Goal: Entertainment & Leisure: Consume media (video, audio)

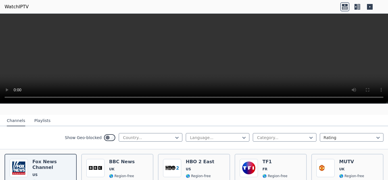
scroll to position [51, 0]
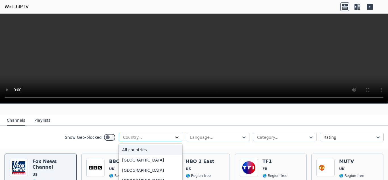
click at [174, 134] on icon at bounding box center [177, 137] width 6 height 6
type input "***"
click at [124, 146] on div "[GEOGRAPHIC_DATA]" at bounding box center [151, 150] width 64 height 10
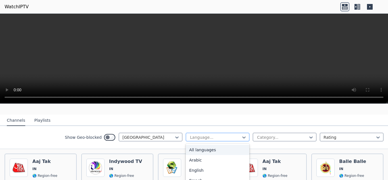
click at [204, 135] on div at bounding box center [215, 137] width 52 height 6
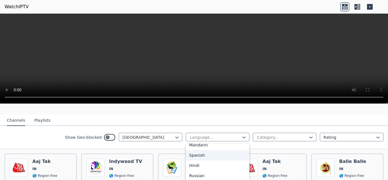
scroll to position [46, 0]
click at [197, 160] on div "Hindi" at bounding box center [218, 165] width 64 height 10
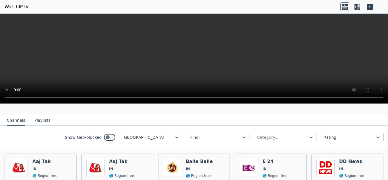
click at [278, 134] on div at bounding box center [282, 137] width 52 height 6
click at [273, 149] on div "Entertainment" at bounding box center [285, 153] width 64 height 10
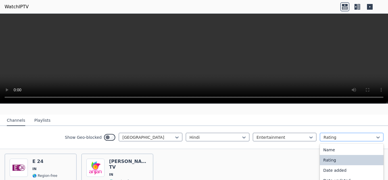
click at [341, 134] on div at bounding box center [349, 137] width 52 height 6
click at [336, 114] on nav "Channels Playlists" at bounding box center [194, 119] width 388 height 11
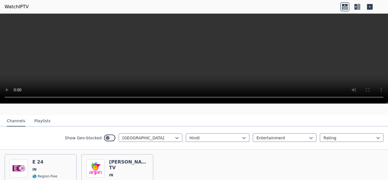
scroll to position [51, 0]
click at [293, 135] on div at bounding box center [282, 138] width 52 height 6
click at [263, 147] on div "Movies" at bounding box center [285, 151] width 64 height 10
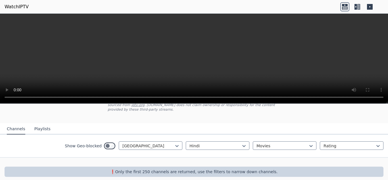
scroll to position [44, 0]
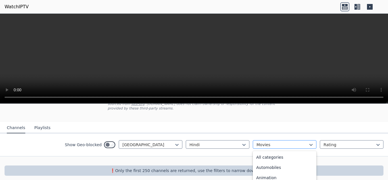
click at [287, 142] on div at bounding box center [282, 145] width 52 height 6
click at [274, 152] on div "All categories" at bounding box center [285, 157] width 64 height 10
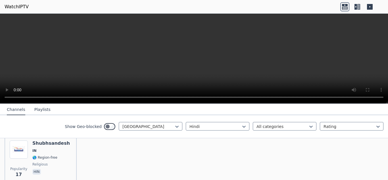
scroll to position [584, 0]
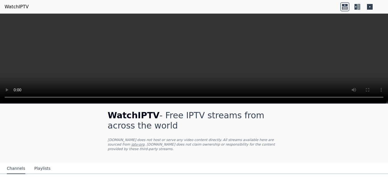
scroll to position [0, 0]
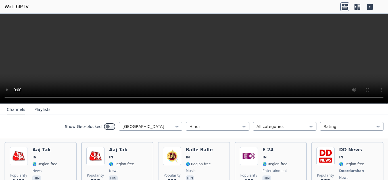
scroll to position [63, 0]
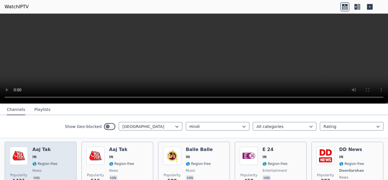
click at [24, 147] on img at bounding box center [19, 156] width 18 height 18
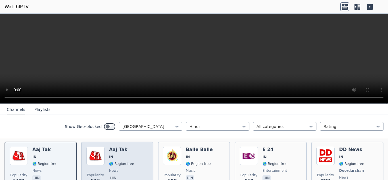
click at [108, 153] on div "Popularity 515 Aaj Tak IN 🌎 Region-free news hin" at bounding box center [117, 168] width 62 height 42
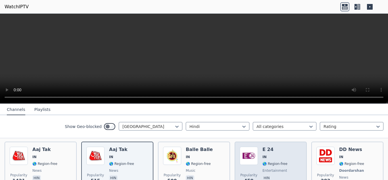
click at [250, 157] on img at bounding box center [249, 156] width 18 height 18
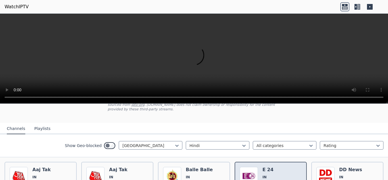
scroll to position [44, 0]
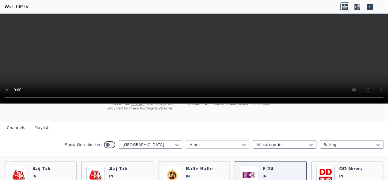
click at [213, 142] on div at bounding box center [215, 145] width 52 height 6
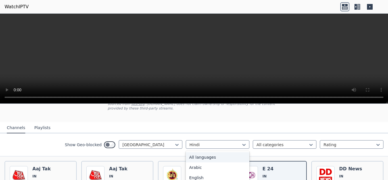
click at [208, 153] on div "All languages" at bounding box center [218, 157] width 64 height 10
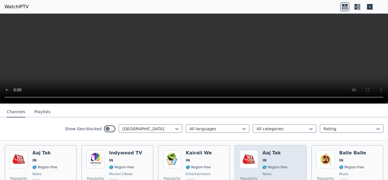
scroll to position [60, 0]
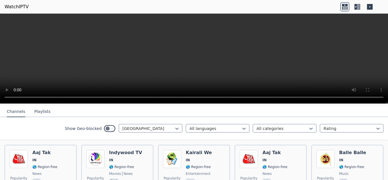
click at [38, 109] on button "Playlists" at bounding box center [42, 111] width 16 height 11
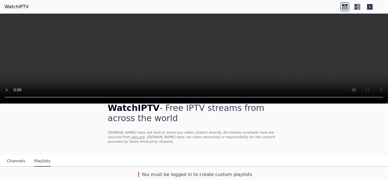
scroll to position [6, 0]
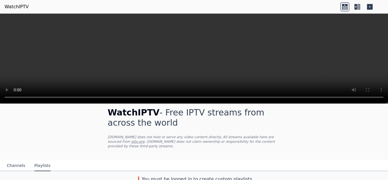
click at [11, 162] on button "Channels" at bounding box center [16, 165] width 18 height 11
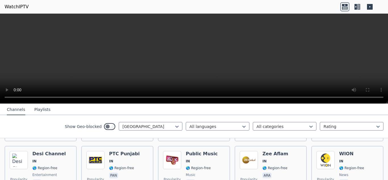
scroll to position [285, 0]
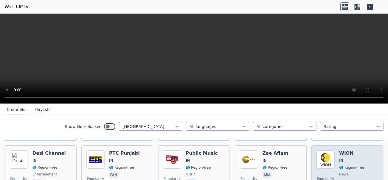
click at [330, 150] on img at bounding box center [325, 159] width 18 height 18
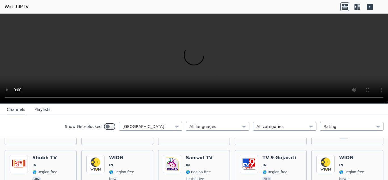
scroll to position [917, 0]
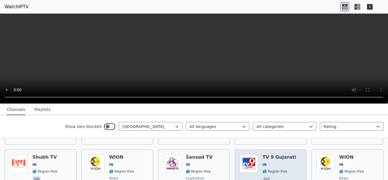
click at [248, 154] on img at bounding box center [249, 163] width 18 height 18
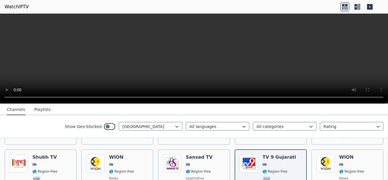
click at [16, 8] on link "WatchIPTV" at bounding box center [17, 6] width 24 height 7
